Goal: Information Seeking & Learning: Learn about a topic

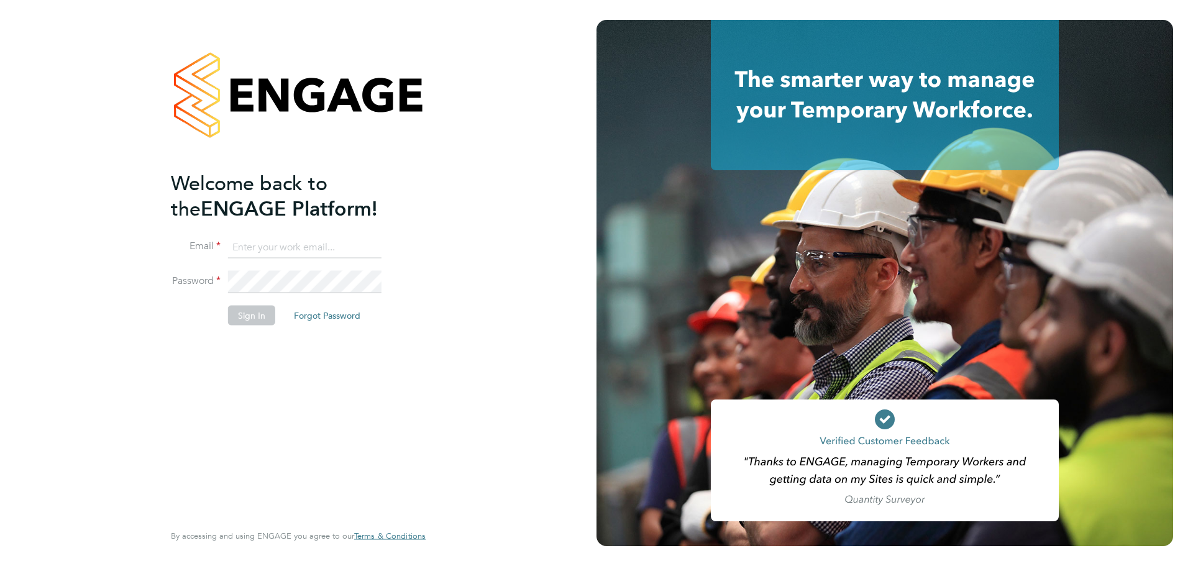
type input "sophia@xede.co.uk"
click at [244, 326] on li "Sign In Forgot Password" at bounding box center [292, 321] width 242 height 32
click at [232, 309] on button "Sign In" at bounding box center [251, 315] width 47 height 20
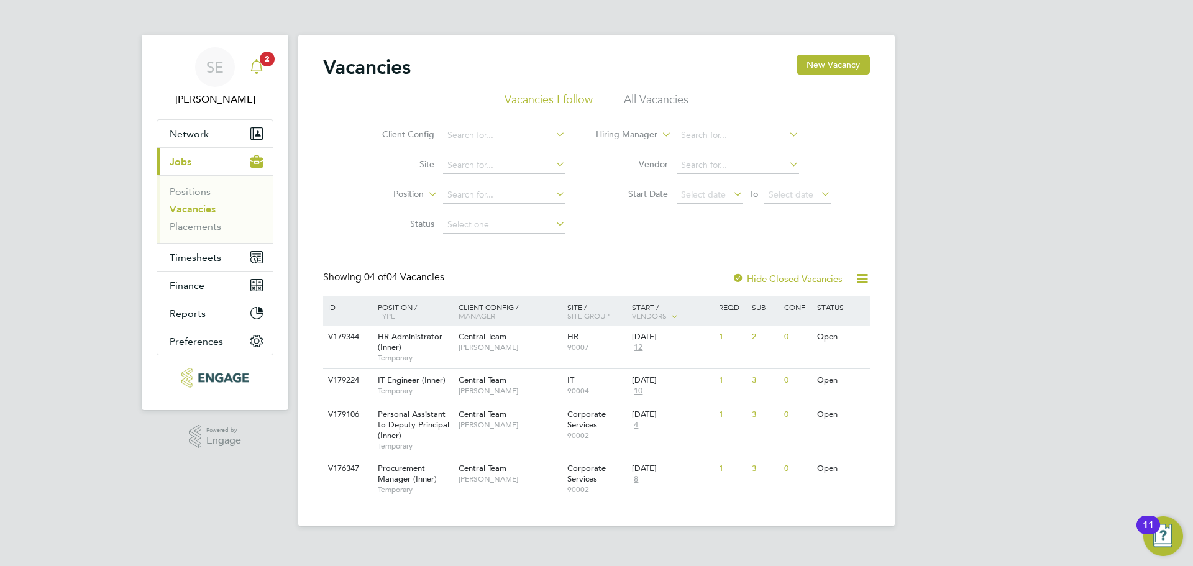
click at [261, 76] on div "Main navigation" at bounding box center [256, 67] width 25 height 25
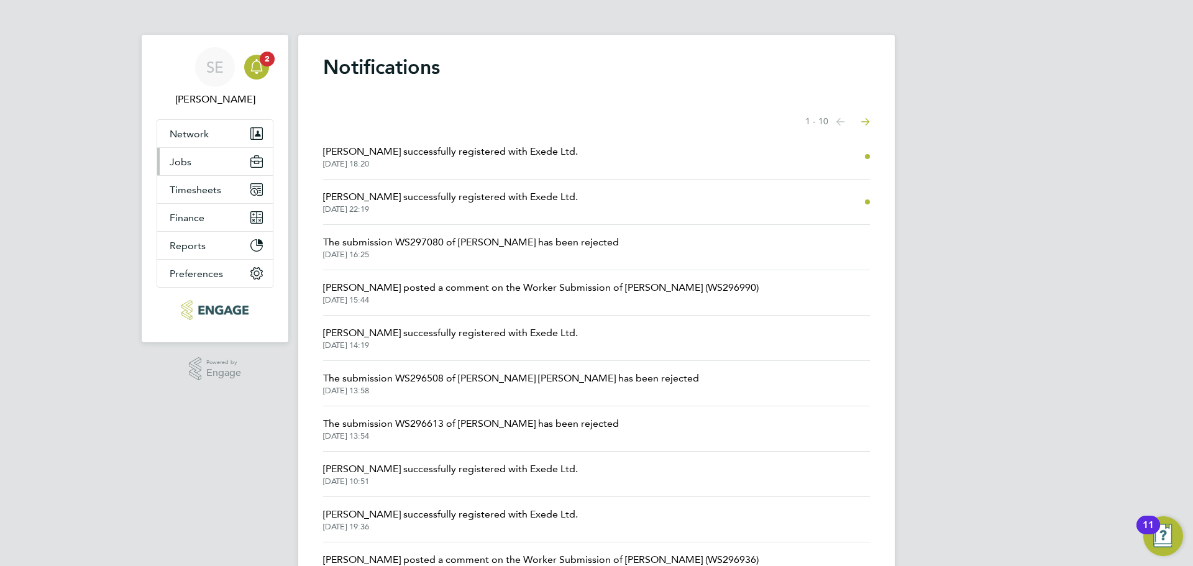
click at [200, 167] on button "Jobs" at bounding box center [215, 161] width 116 height 27
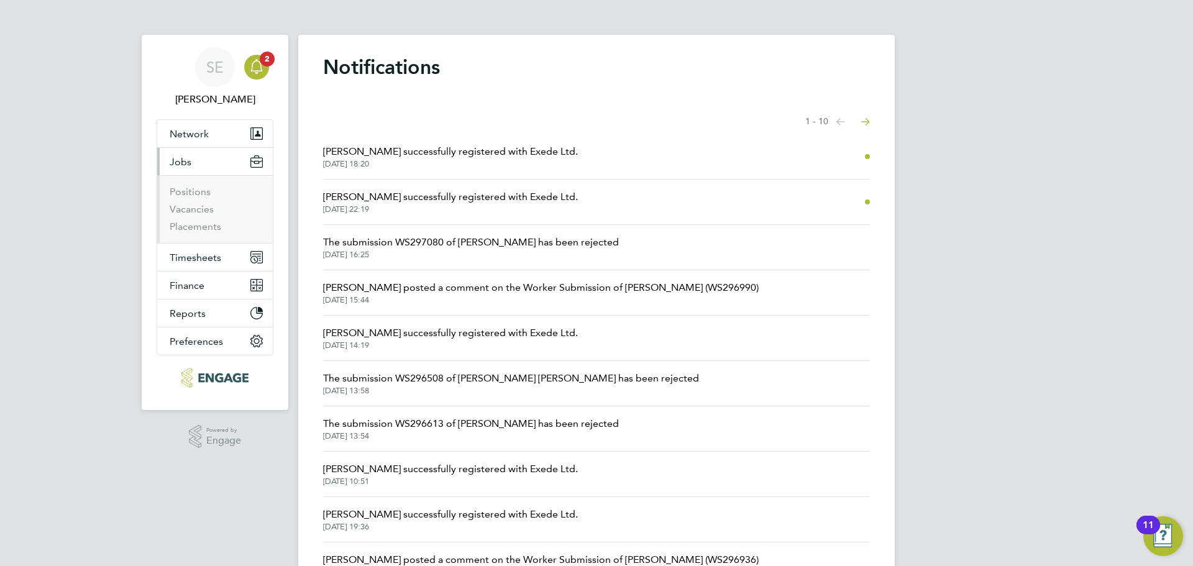
click at [188, 216] on li "Vacancies" at bounding box center [216, 211] width 93 height 17
click at [184, 208] on link "Vacancies" at bounding box center [192, 209] width 44 height 12
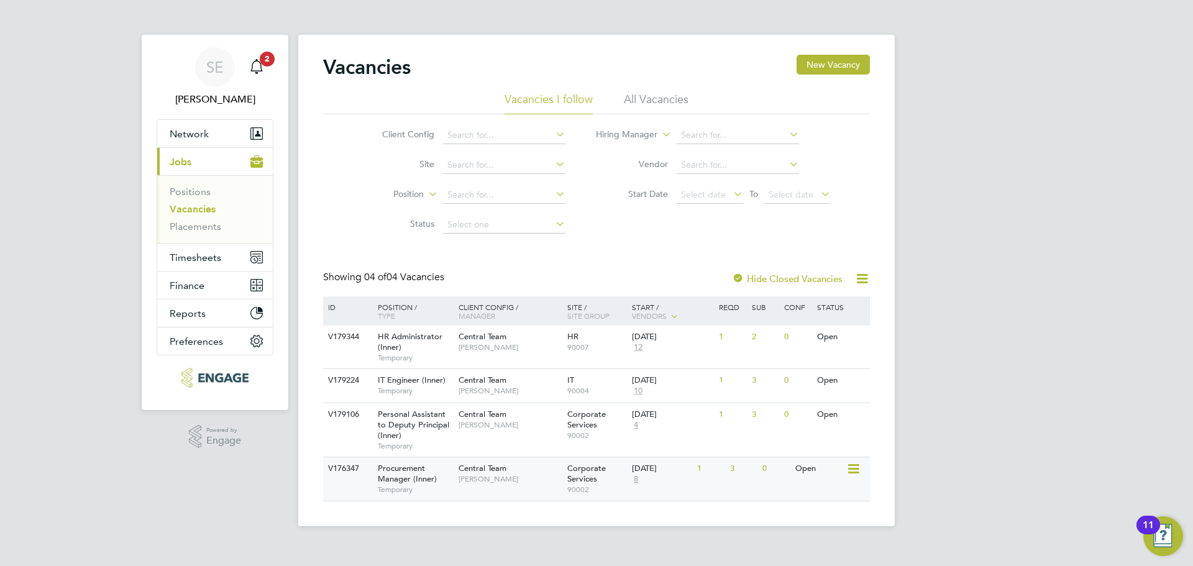
click at [452, 467] on div "Procurement Manager (Inner) Temporary" at bounding box center [411, 478] width 87 height 43
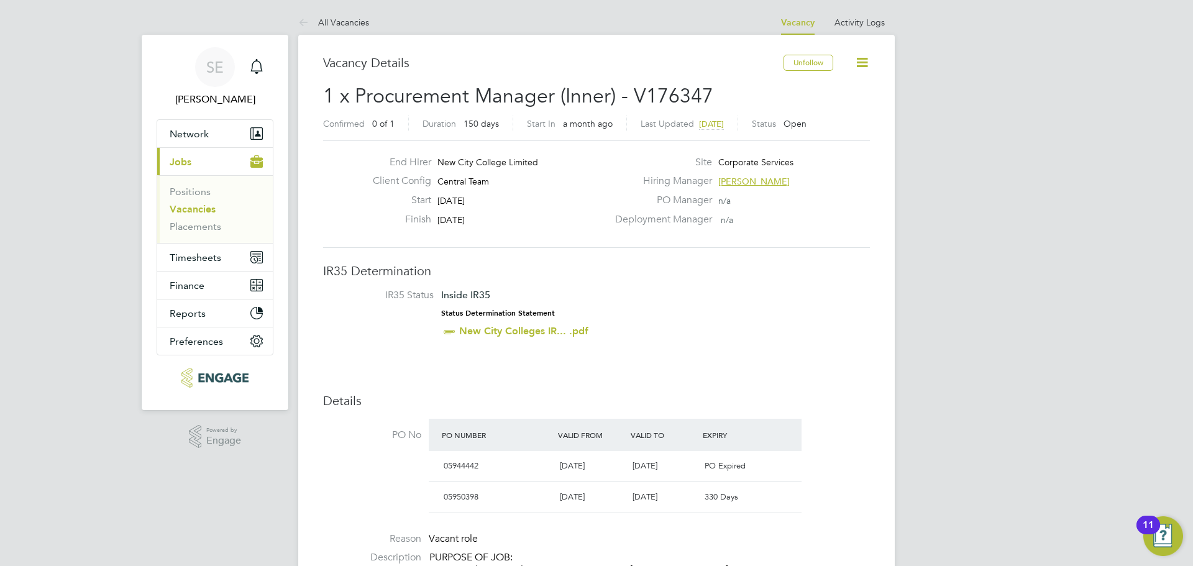
click at [199, 205] on link "Vacancies" at bounding box center [193, 209] width 46 height 12
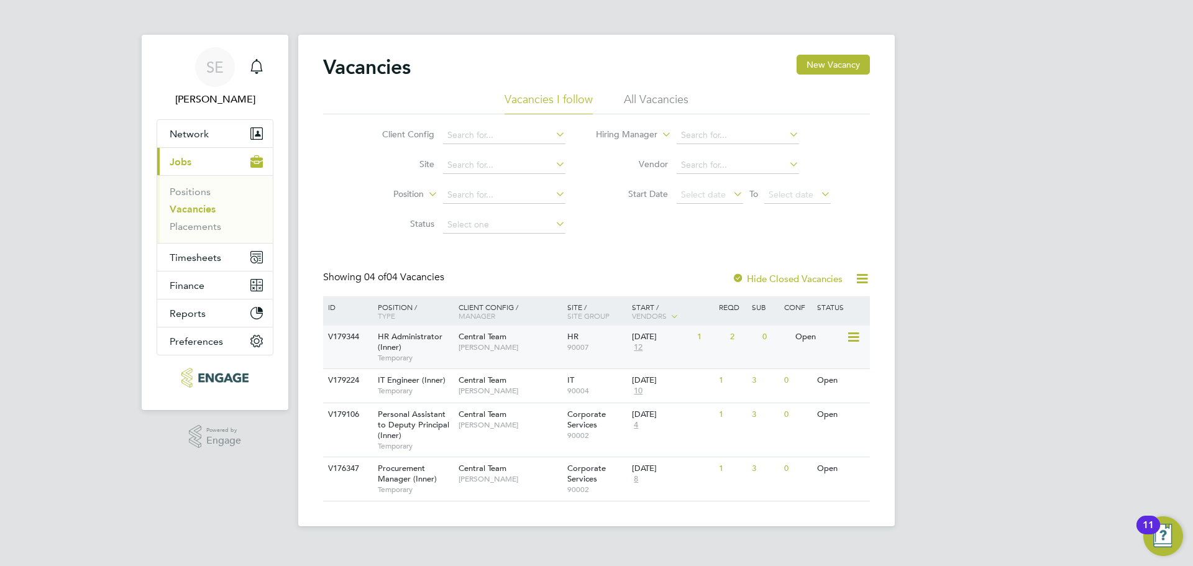
click at [513, 348] on span "[PERSON_NAME]" at bounding box center [509, 347] width 102 height 10
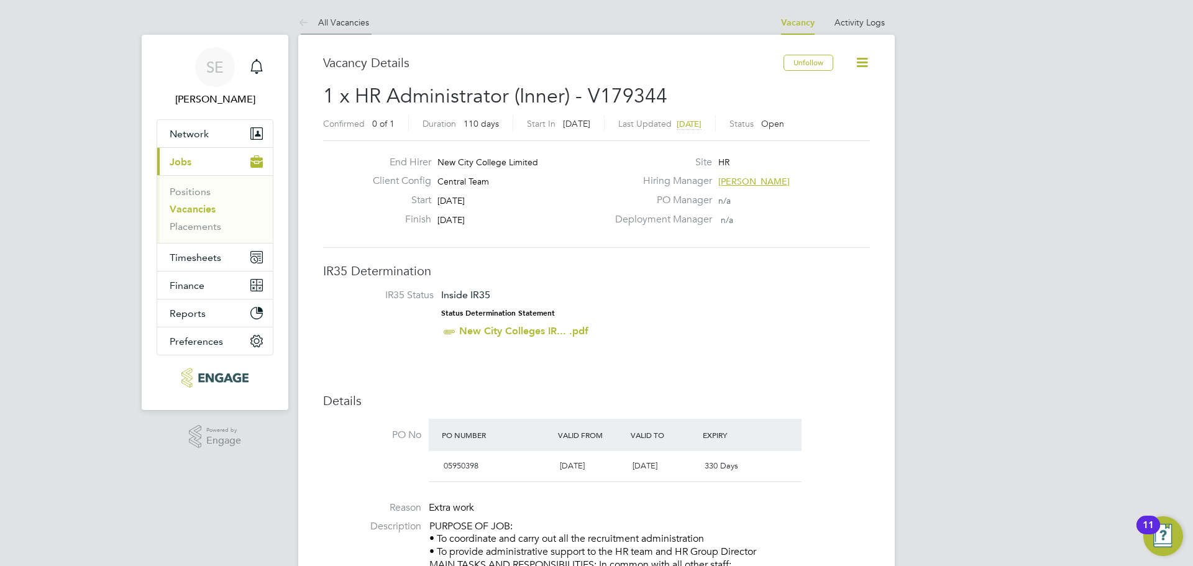
click at [352, 24] on link "All Vacancies" at bounding box center [333, 22] width 71 height 11
